Goal: Task Accomplishment & Management: Complete application form

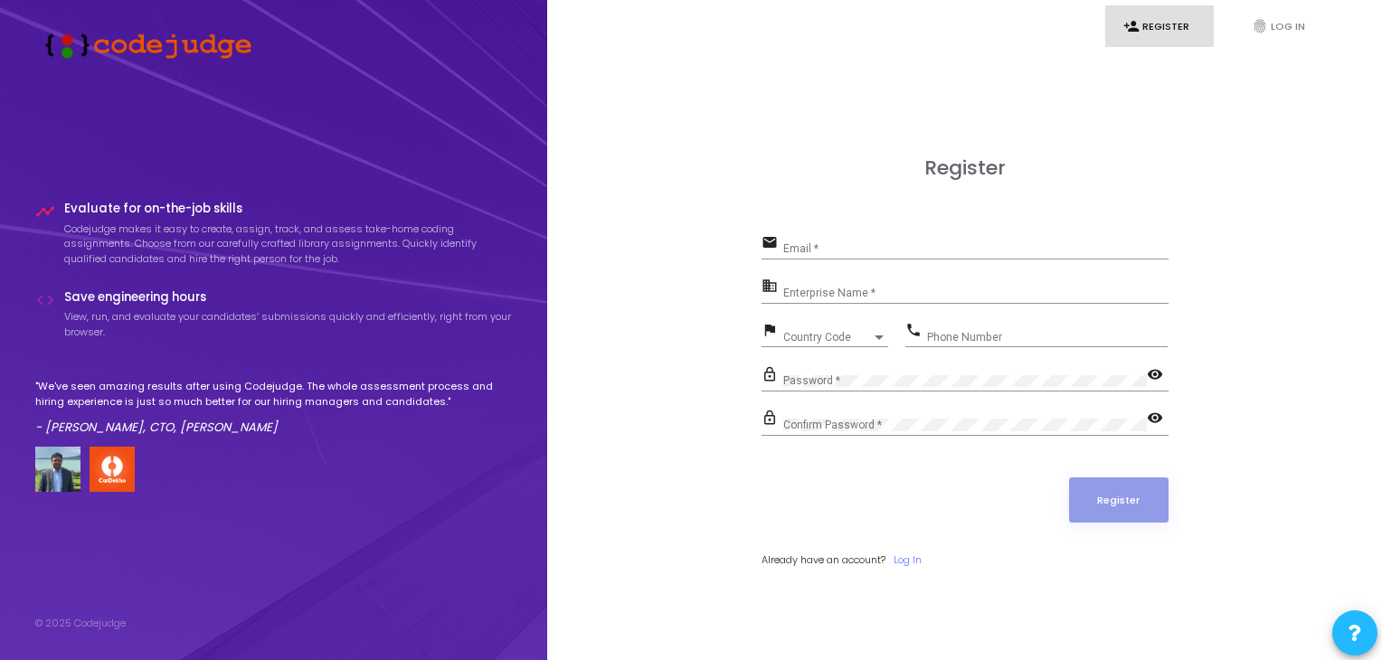
click at [804, 240] on div "Email *" at bounding box center [975, 245] width 385 height 28
click at [826, 292] on input "Enterprise Name *" at bounding box center [975, 293] width 385 height 13
click at [933, 247] on input "barnwal301harsh#[DOMAIN_NAME]" at bounding box center [975, 248] width 385 height 13
click at [873, 247] on input "barnwal301harsh#[DOMAIN_NAME]" at bounding box center [975, 248] width 385 height 13
type input "[EMAIL_ADDRESS][DOMAIN_NAME]"
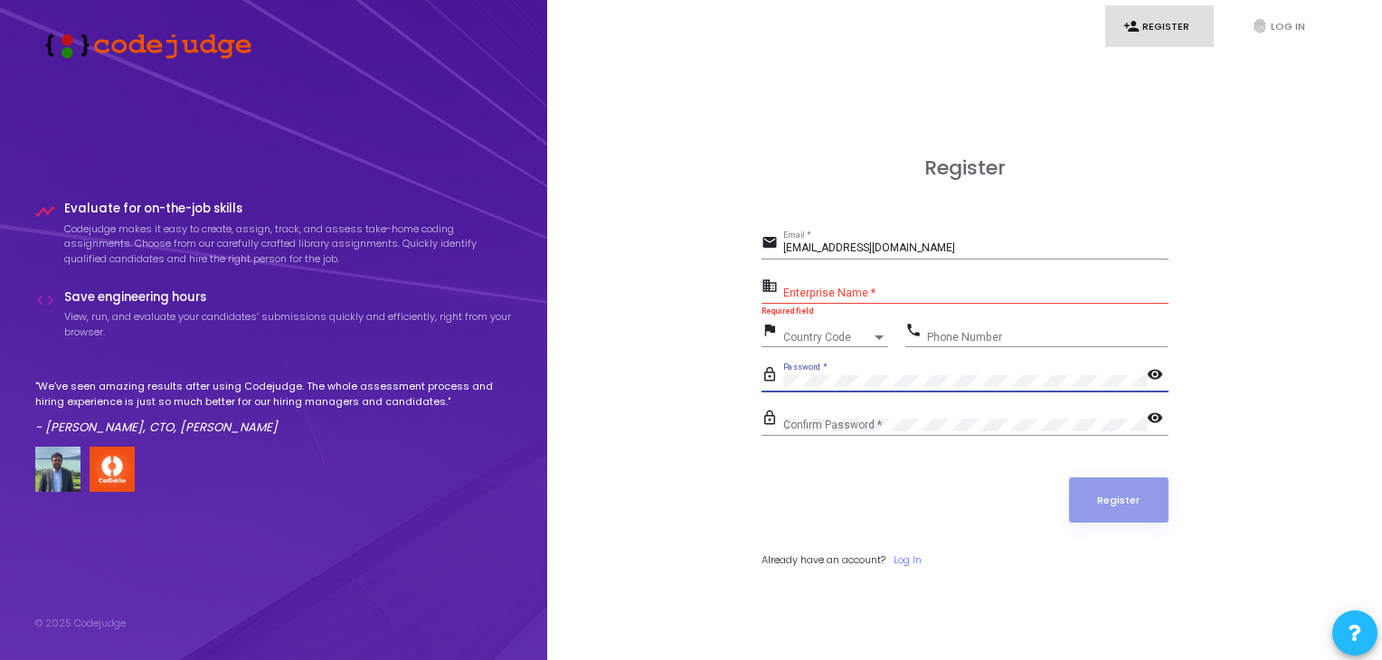
click at [834, 285] on div "Enterprise Name *" at bounding box center [975, 289] width 385 height 28
click at [897, 385] on div "Password *" at bounding box center [965, 377] width 364 height 28
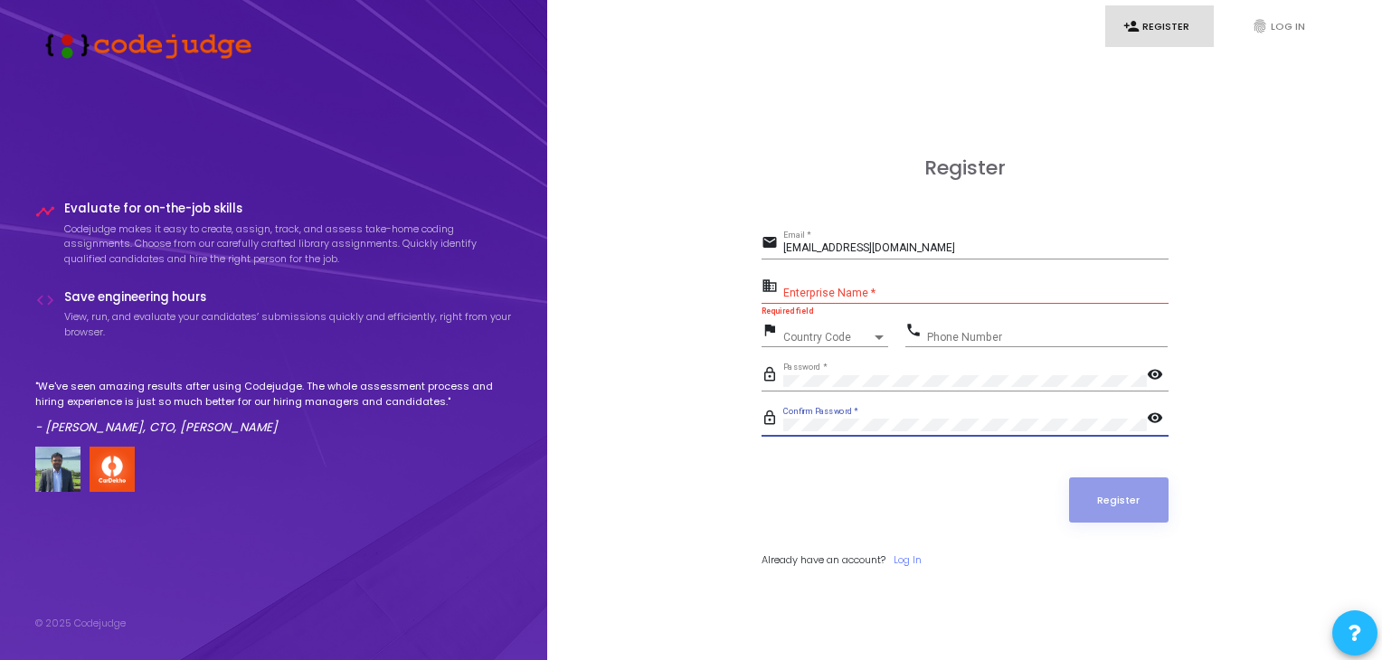
click at [1151, 376] on mat-icon "visibility" at bounding box center [1158, 376] width 22 height 22
click at [1159, 421] on mat-icon "visibility" at bounding box center [1158, 420] width 22 height 22
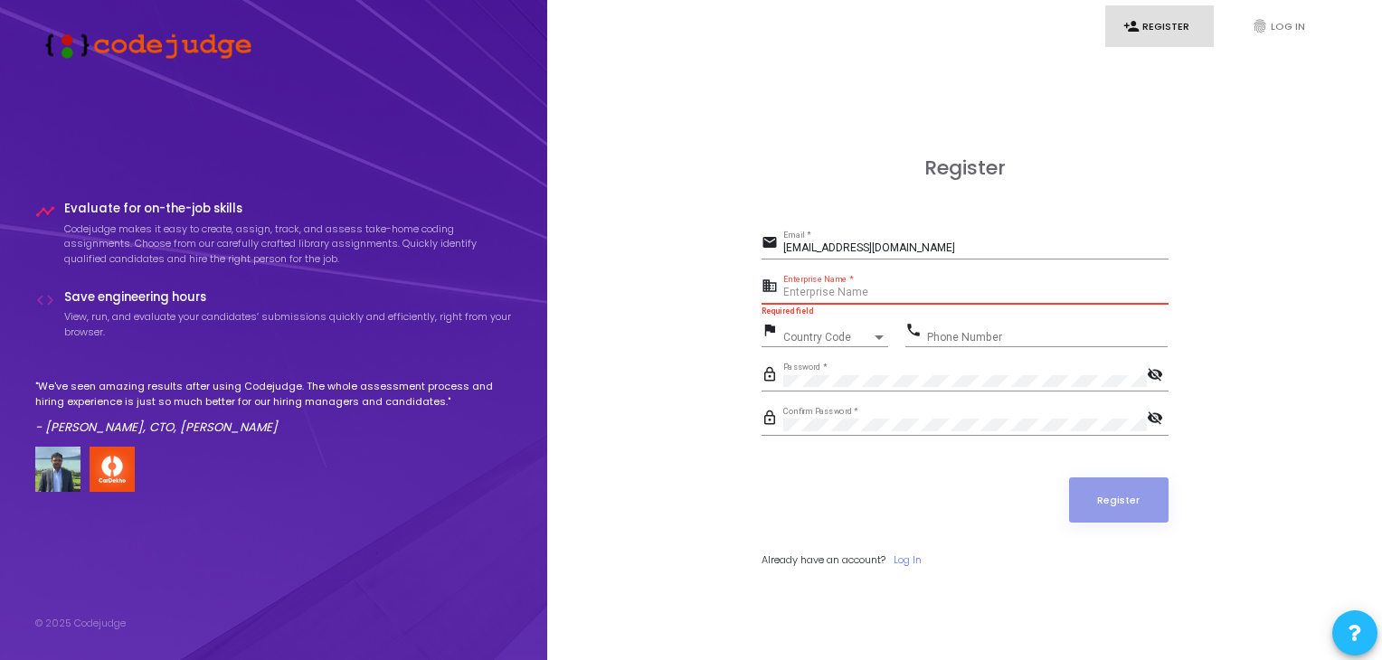
click at [879, 295] on input "Enterprise Name *" at bounding box center [975, 293] width 385 height 13
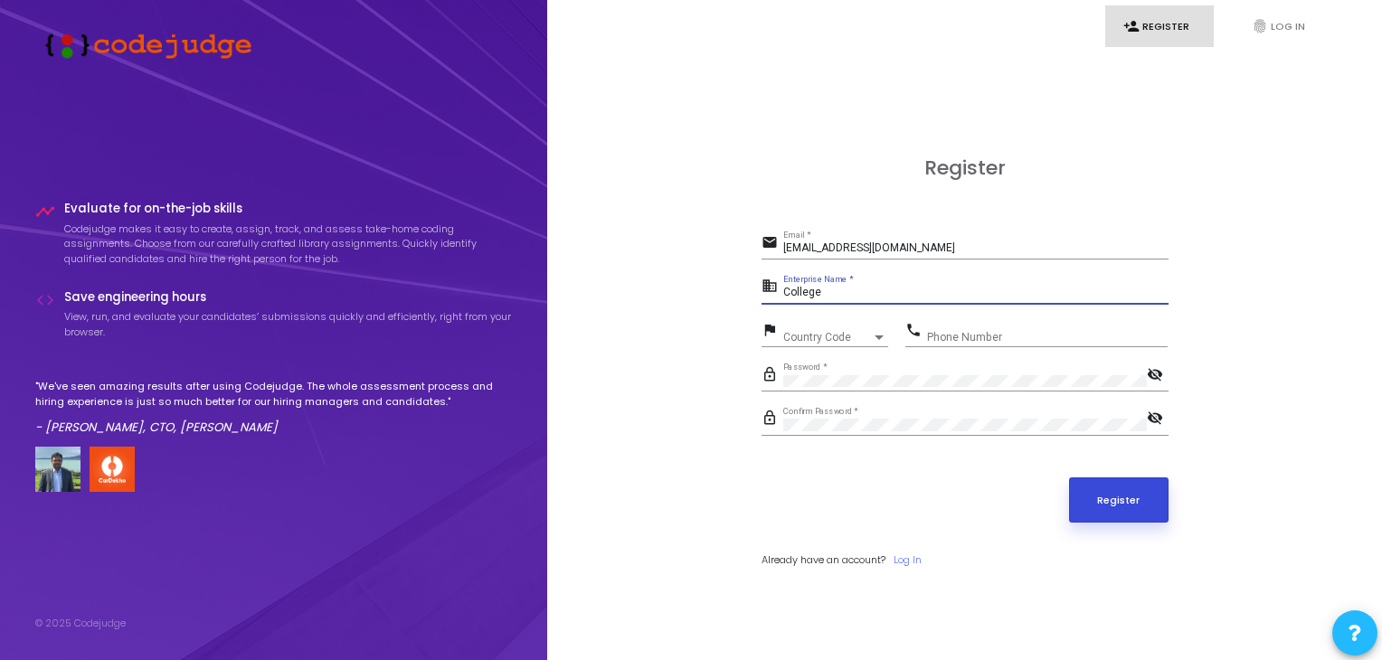
type input "College"
click at [1115, 500] on button "Register" at bounding box center [1118, 500] width 99 height 45
click at [978, 243] on input "[EMAIL_ADDRESS][DOMAIN_NAME]" at bounding box center [975, 248] width 385 height 13
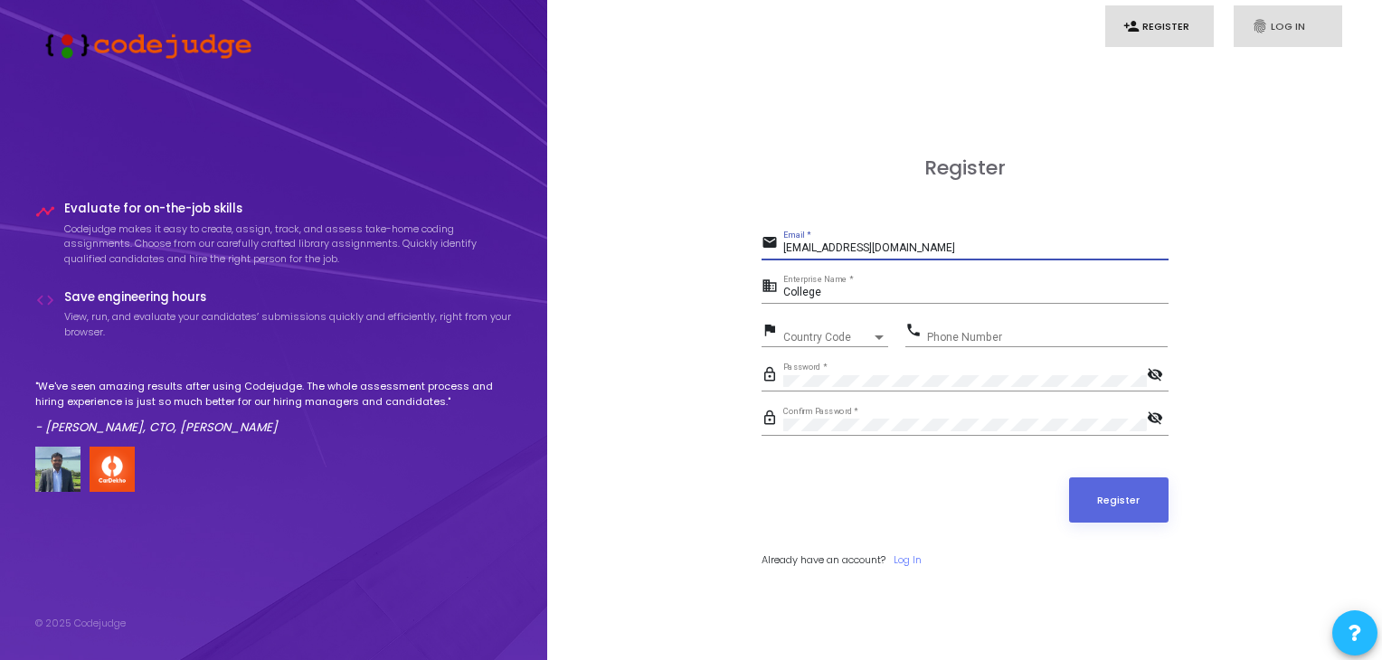
click at [1281, 33] on link "fingerprint Log In" at bounding box center [1288, 26] width 109 height 43
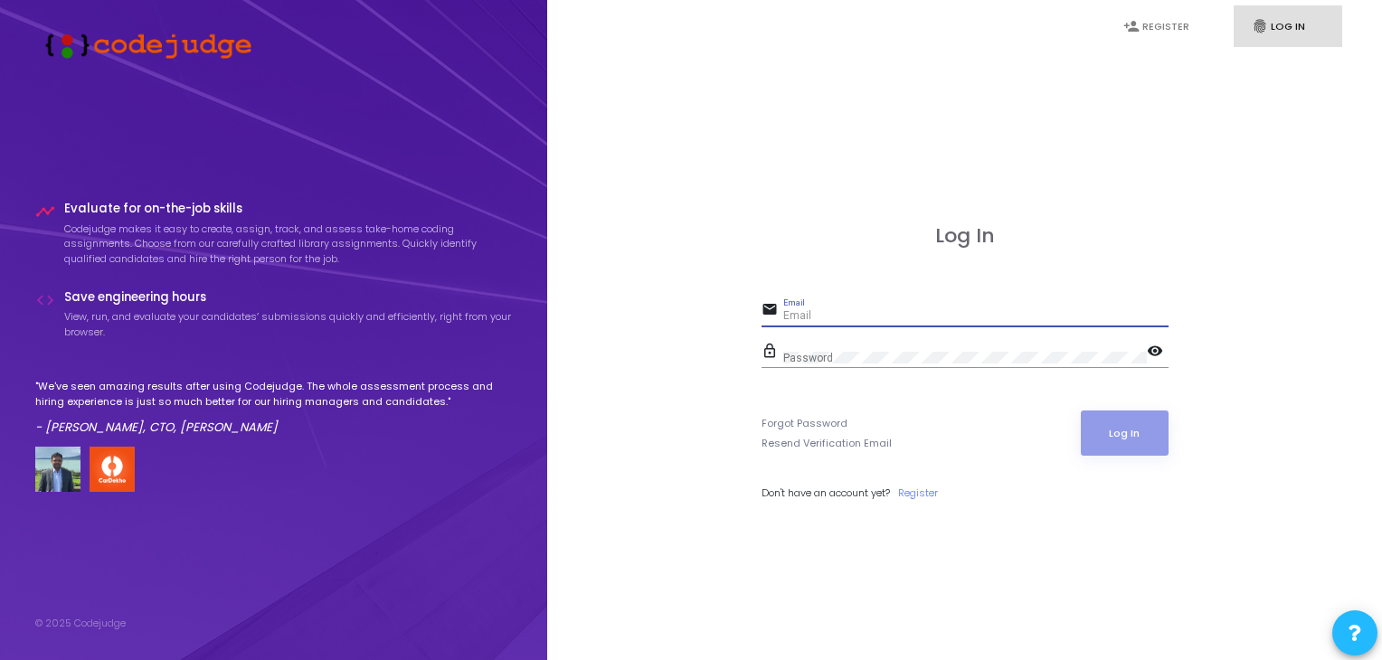
click at [868, 317] on input "Email" at bounding box center [975, 316] width 385 height 13
type input "[EMAIL_ADDRESS][DOMAIN_NAME]"
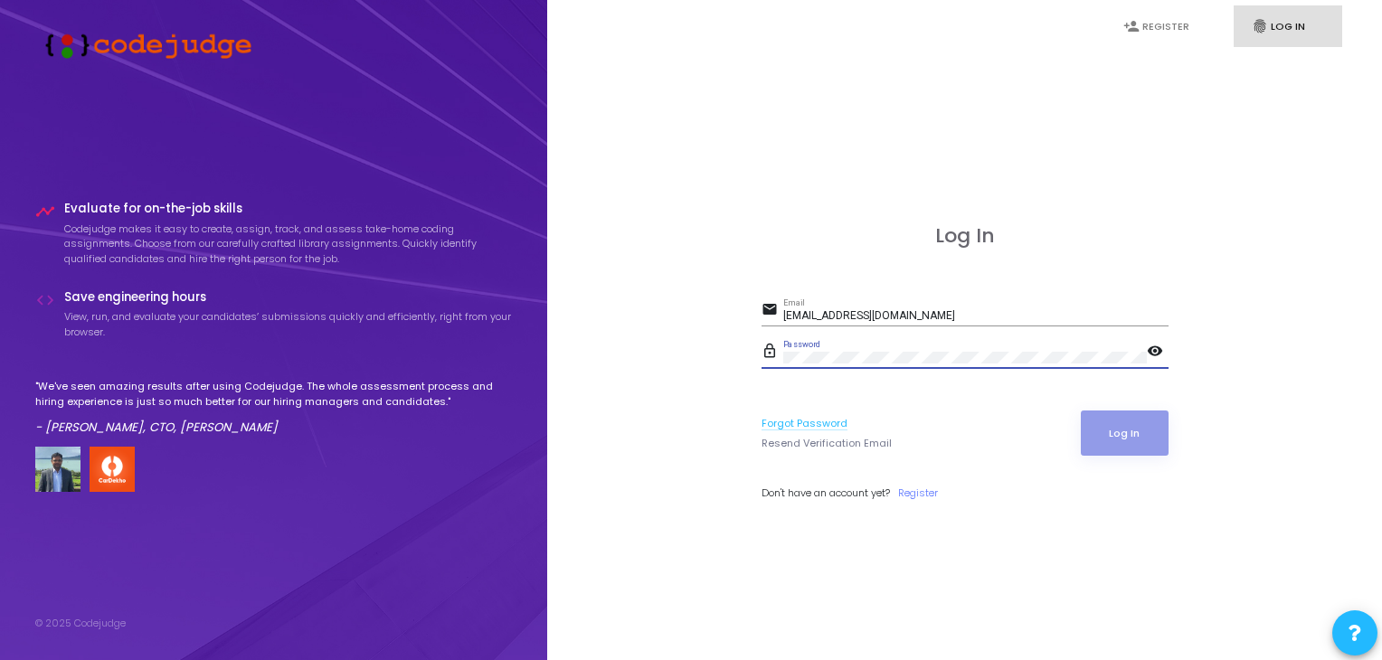
click at [820, 423] on link "Forgot Password" at bounding box center [805, 423] width 86 height 15
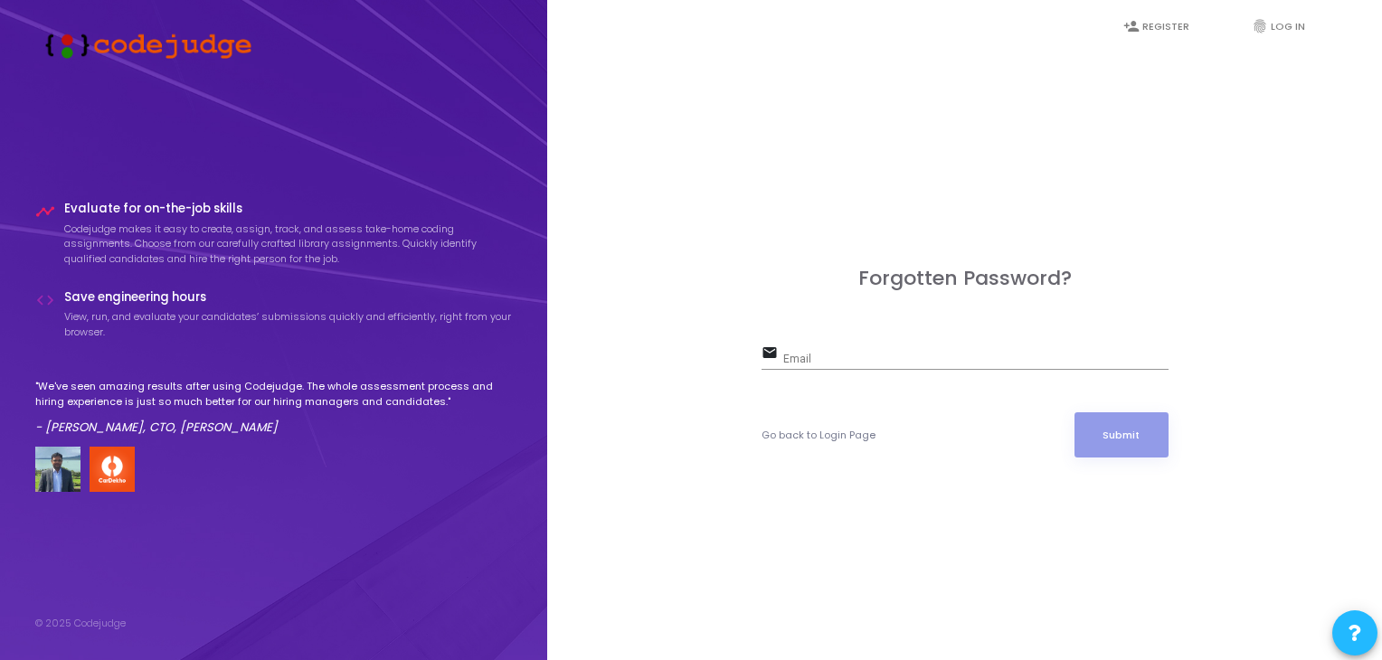
click at [824, 352] on div "Email" at bounding box center [975, 356] width 385 height 28
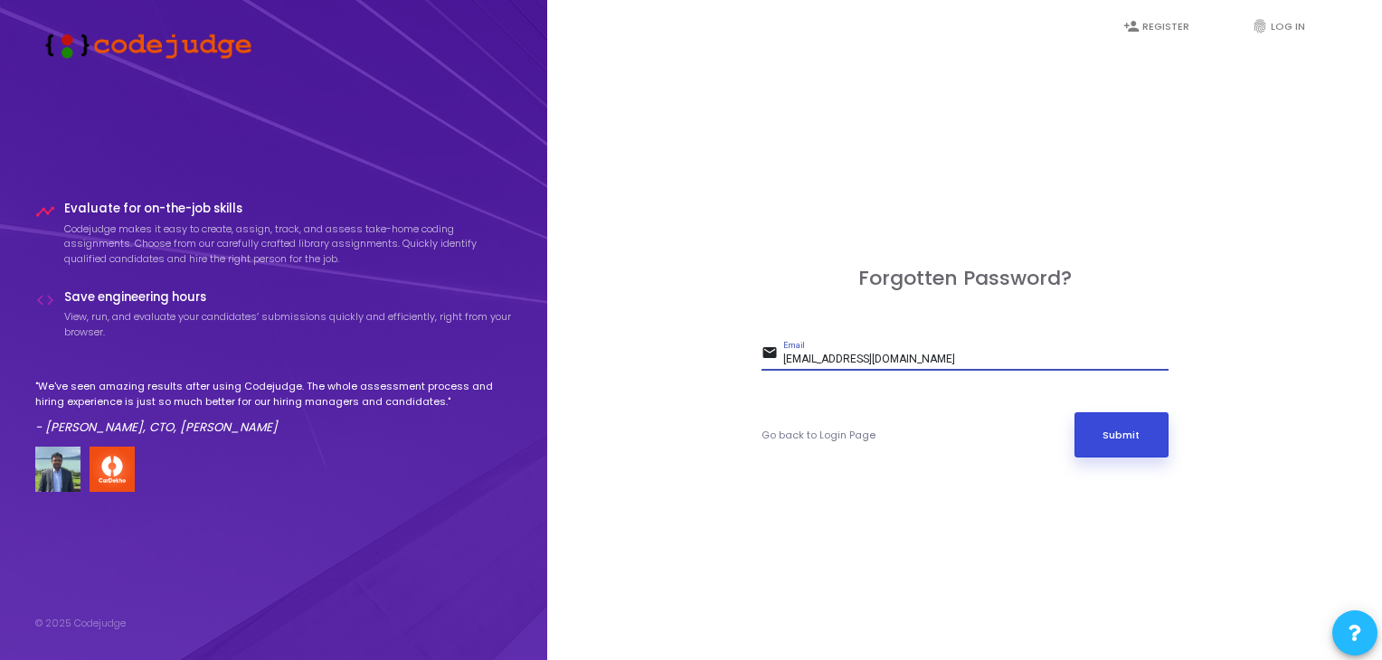
type input "[EMAIL_ADDRESS][DOMAIN_NAME]"
click at [1149, 424] on button "Submit" at bounding box center [1121, 434] width 94 height 45
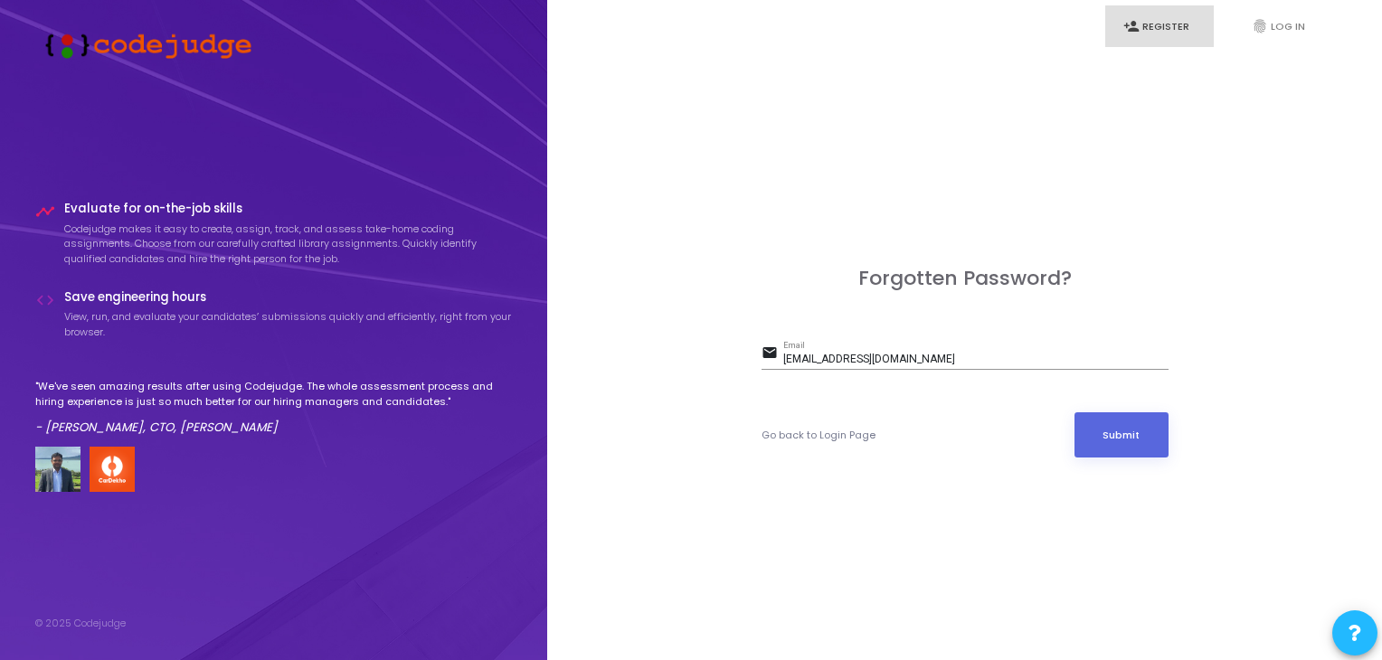
click at [1163, 30] on link "person_add Register" at bounding box center [1159, 26] width 109 height 43
